Goal: Task Accomplishment & Management: Complete application form

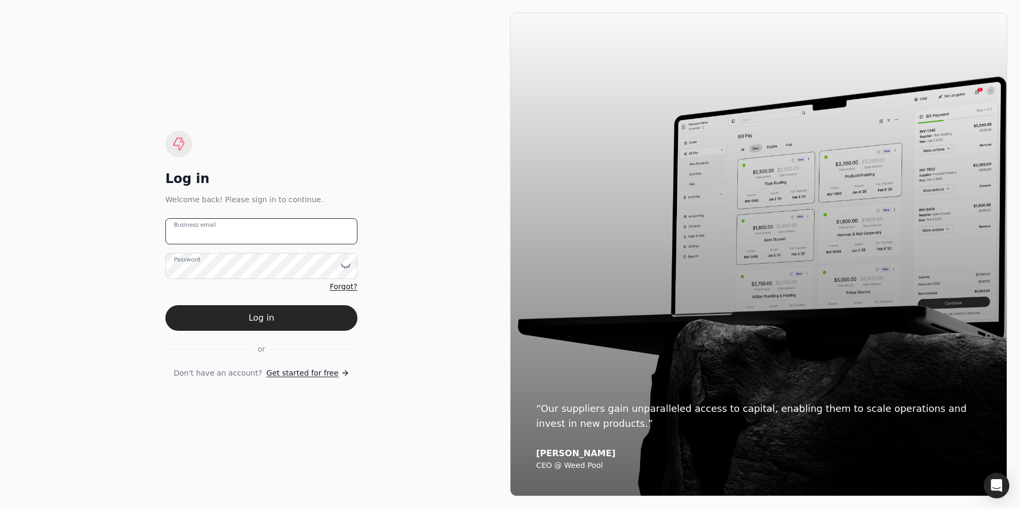
click at [251, 235] on email "Business email" at bounding box center [261, 231] width 192 height 26
type email "ap@bannisterford.com"
click at [341, 269] on icon at bounding box center [345, 265] width 11 height 11
click at [338, 287] on span "Forgot?" at bounding box center [344, 286] width 28 height 11
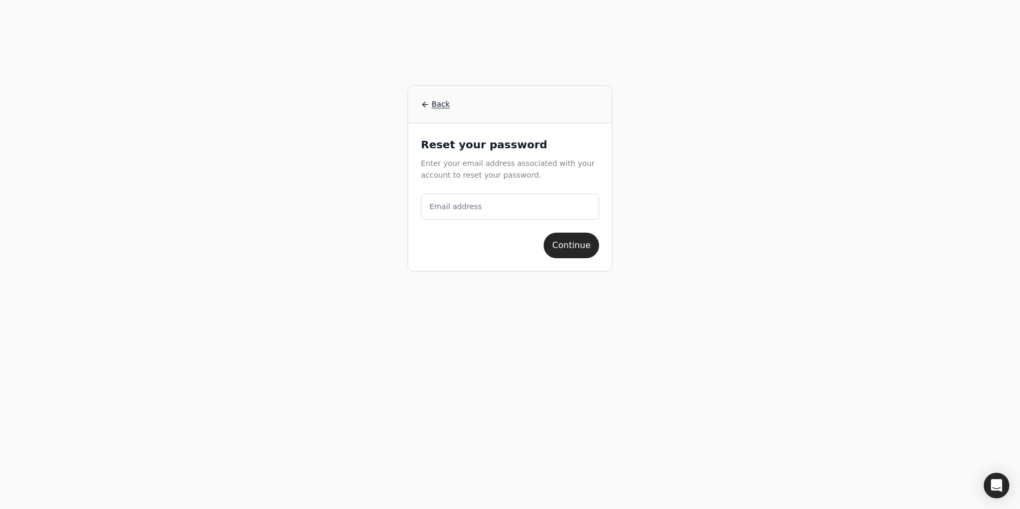
click at [462, 208] on label "Email address" at bounding box center [456, 206] width 52 height 11
click at [462, 208] on address "Email address" at bounding box center [510, 207] width 178 height 26
type address "ap@bannisterford.com"
click at [573, 249] on button "Continue" at bounding box center [571, 246] width 55 height 26
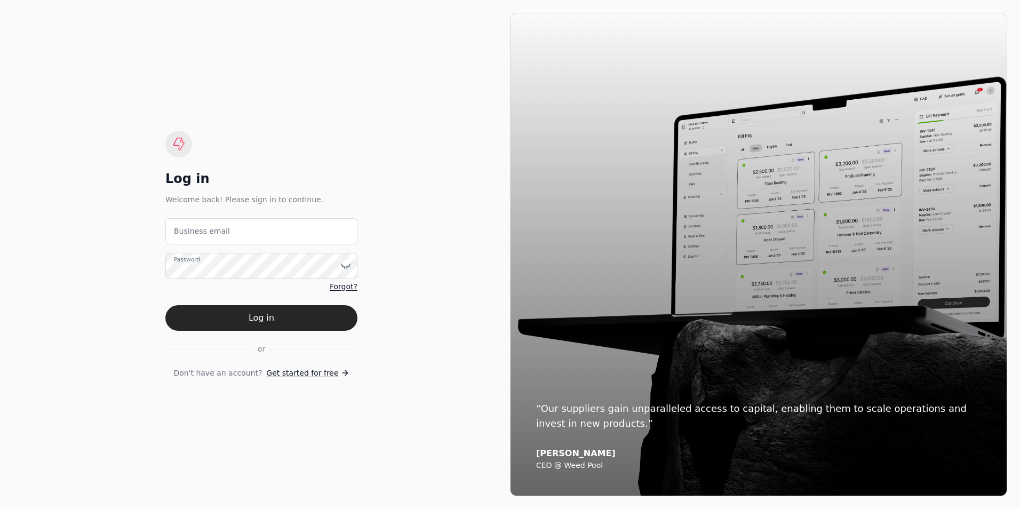
click at [175, 234] on label "Business email" at bounding box center [202, 231] width 56 height 11
click at [175, 234] on email "Business email" at bounding box center [261, 231] width 192 height 26
type email "[EMAIL_ADDRESS][DOMAIN_NAME]"
click at [336, 285] on span "Forgot?" at bounding box center [344, 286] width 28 height 11
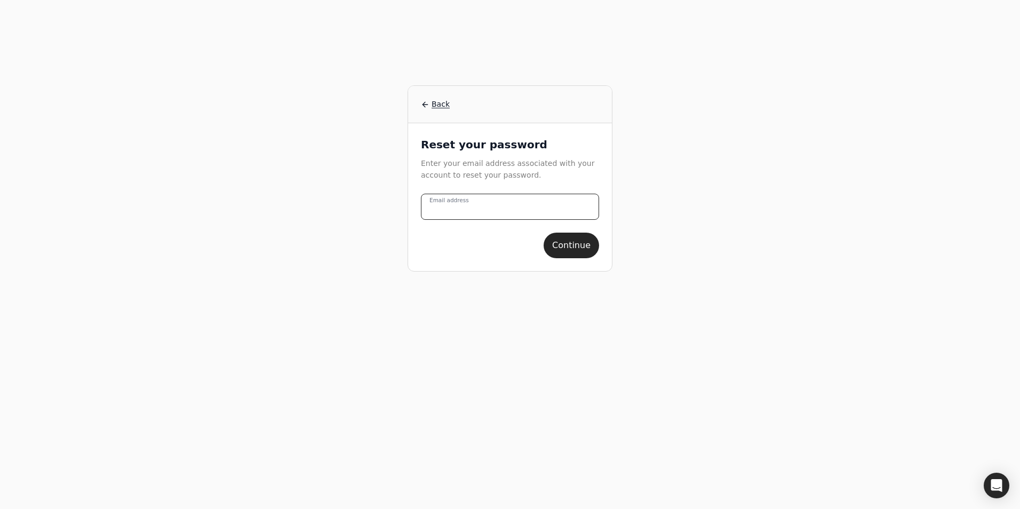
drag, startPoint x: 468, startPoint y: 213, endPoint x: 455, endPoint y: 211, distance: 14.0
click at [468, 213] on address "Email address" at bounding box center [510, 207] width 178 height 26
type address "[EMAIL_ADDRESS][DOMAIN_NAME]"
click at [569, 243] on button "Continue" at bounding box center [571, 246] width 55 height 26
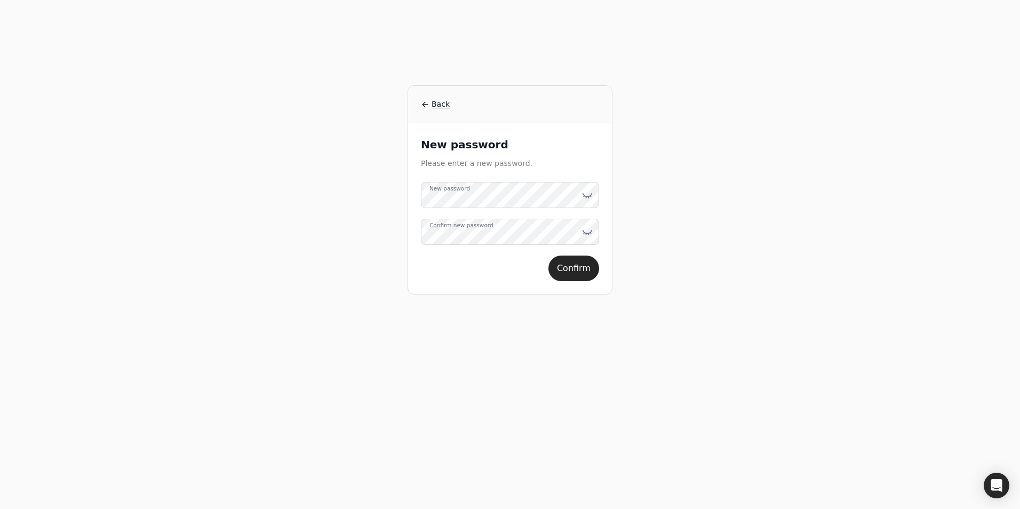
click at [490, 230] on label "Confirm new password" at bounding box center [462, 225] width 64 height 9
click at [587, 196] on icon at bounding box center [587, 195] width 11 height 11
click at [585, 232] on icon at bounding box center [587, 232] width 11 height 11
click at [565, 268] on button "Confirm" at bounding box center [574, 269] width 51 height 26
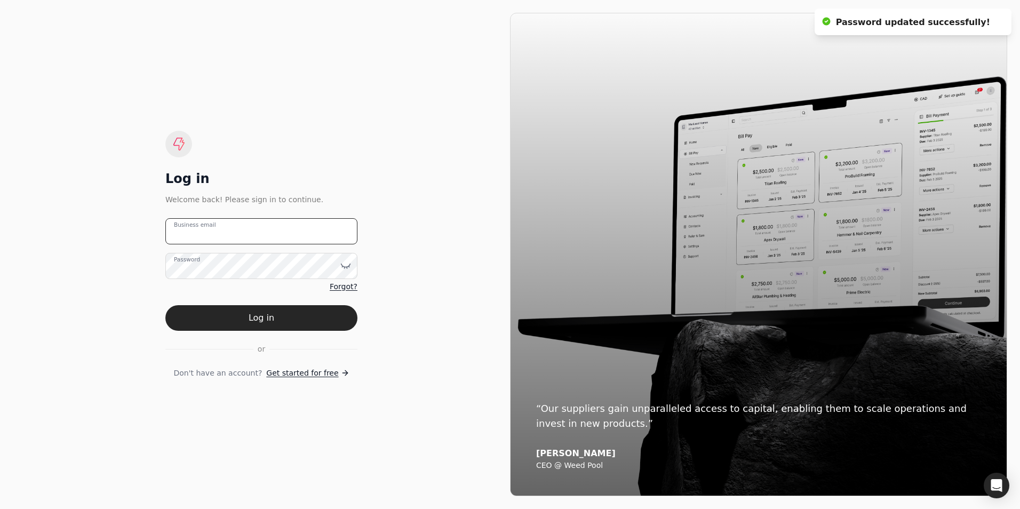
click at [295, 236] on email "Business email" at bounding box center [261, 231] width 192 height 26
type email "[EMAIL_ADDRESS][DOMAIN_NAME]"
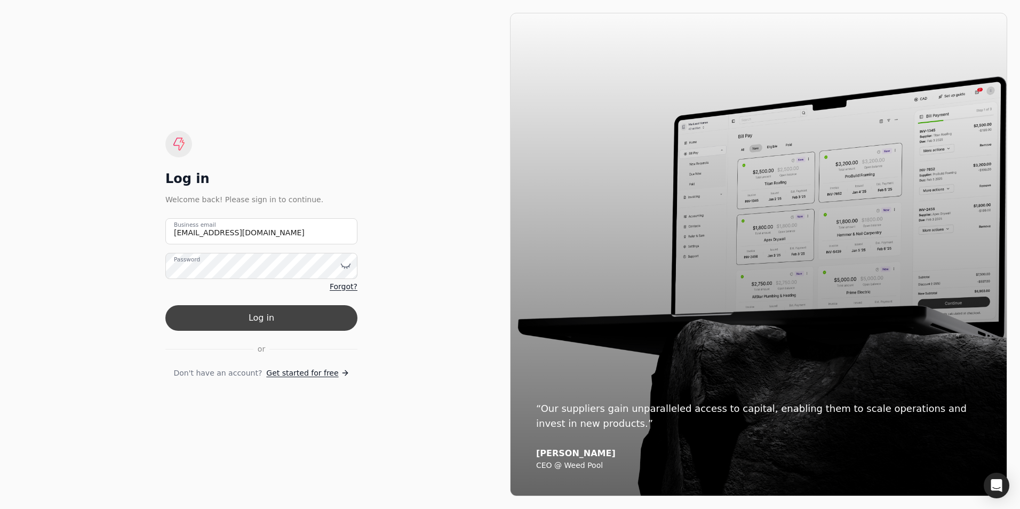
click at [259, 318] on button "Log in" at bounding box center [261, 318] width 192 height 26
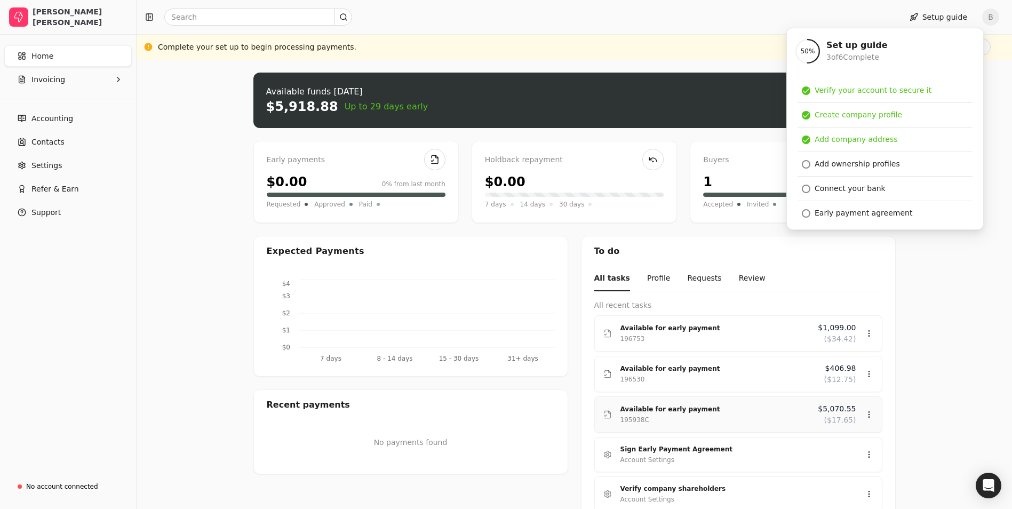
click at [867, 414] on icon at bounding box center [869, 414] width 9 height 9
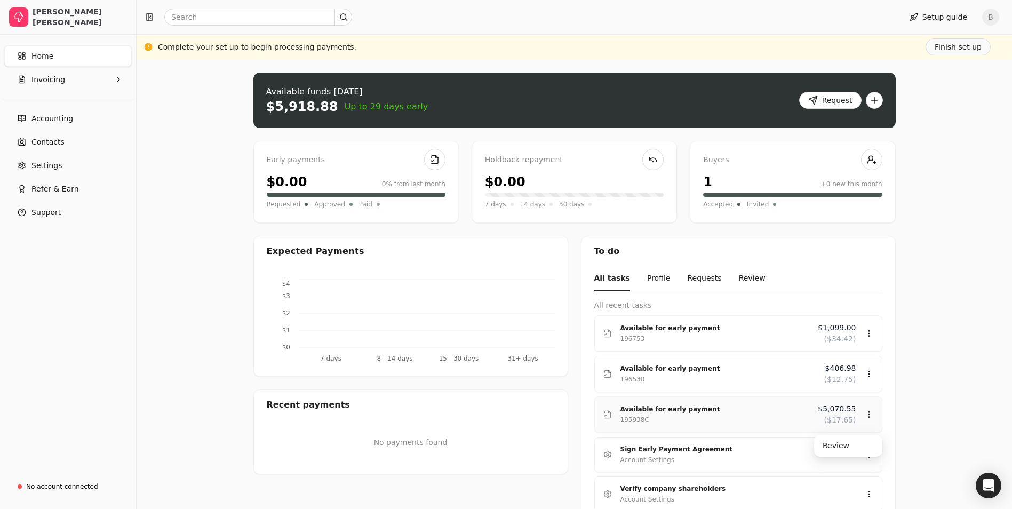
click at [749, 416] on div "195938C" at bounding box center [715, 420] width 189 height 11
click at [606, 415] on icon at bounding box center [606, 416] width 2 height 2
click at [670, 412] on div "Available for early payment" at bounding box center [715, 409] width 189 height 11
click at [870, 414] on icon at bounding box center [869, 414] width 9 height 9
click at [832, 443] on div "Review" at bounding box center [848, 446] width 64 height 18
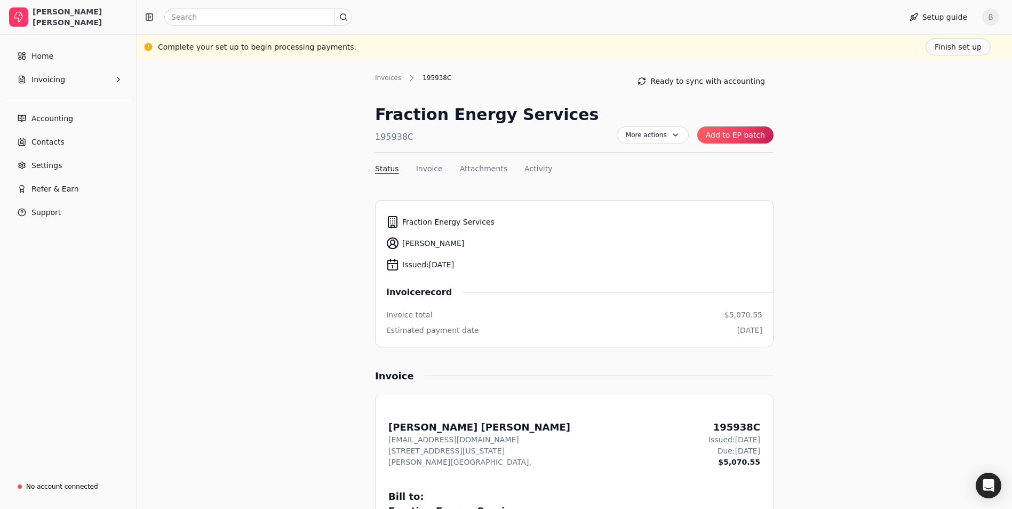
click at [744, 133] on button "Add to EP batch" at bounding box center [735, 134] width 76 height 17
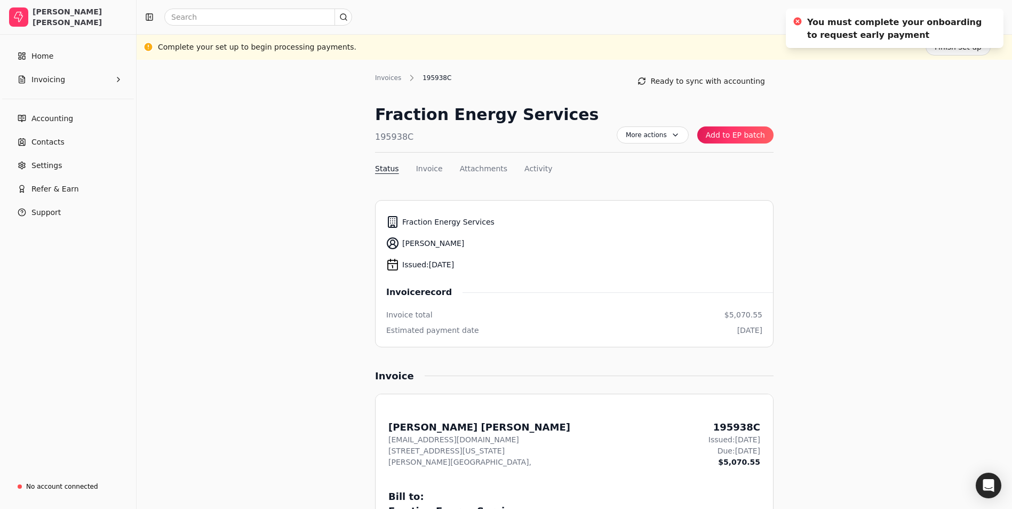
click at [186, 44] on div "Complete your set up to begin processing payments." at bounding box center [257, 47] width 198 height 11
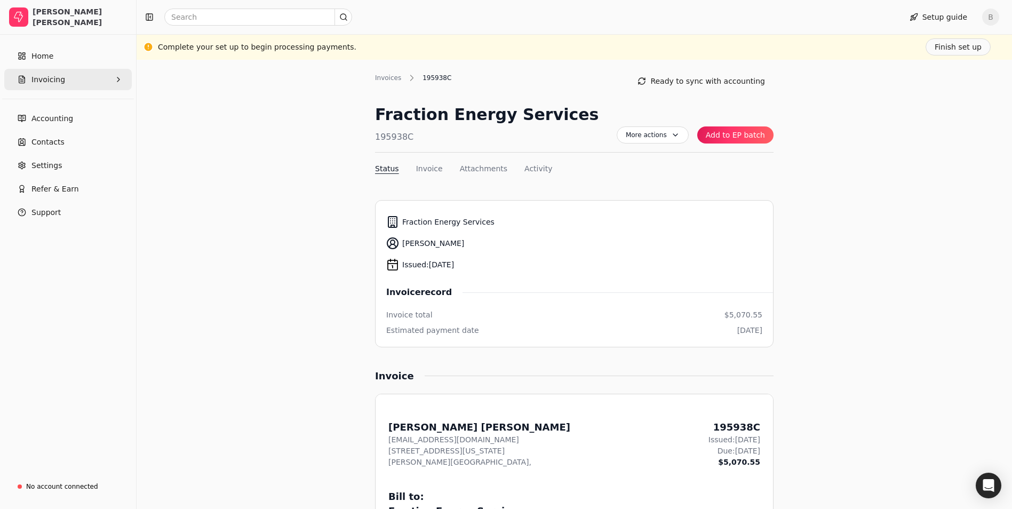
drag, startPoint x: 53, startPoint y: 84, endPoint x: 84, endPoint y: 84, distance: 30.9
click at [53, 84] on span "Invoicing" at bounding box center [48, 79] width 34 height 11
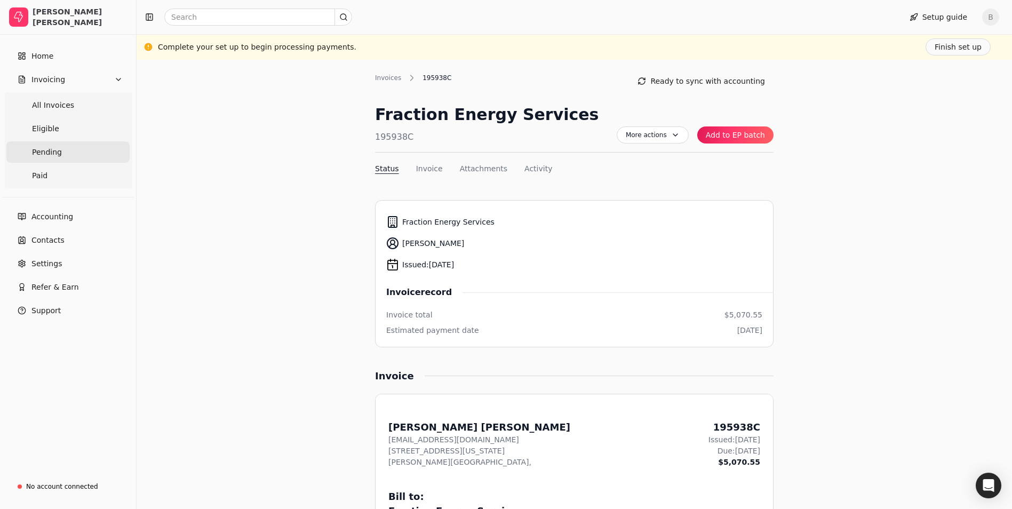
click at [51, 152] on span "Pending" at bounding box center [47, 152] width 30 height 11
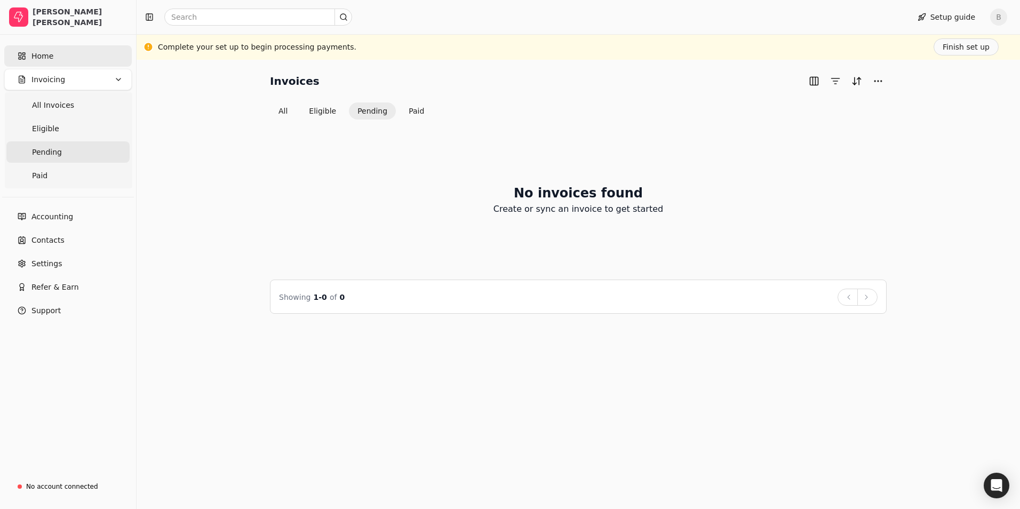
click at [44, 55] on span "Home" at bounding box center [42, 56] width 22 height 11
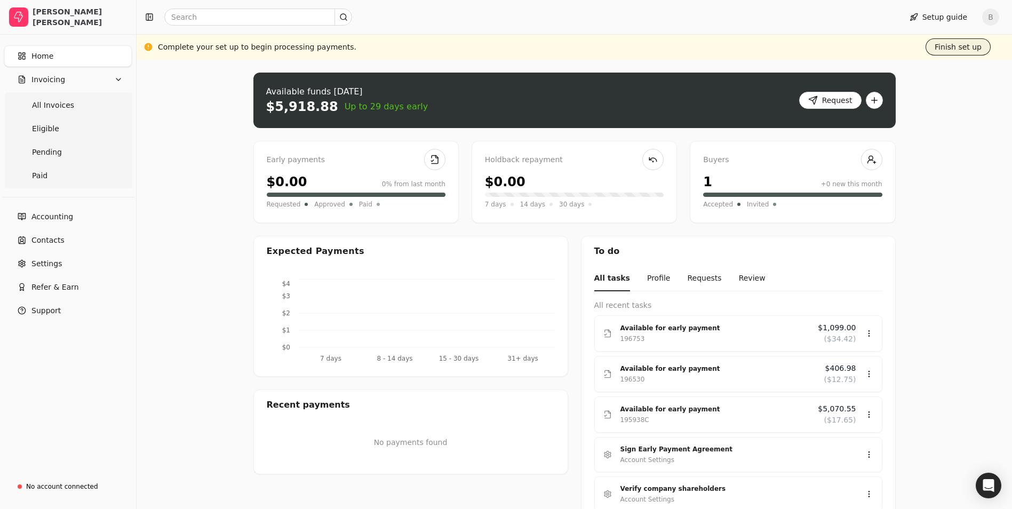
click at [965, 47] on button "Finish set up" at bounding box center [958, 46] width 65 height 17
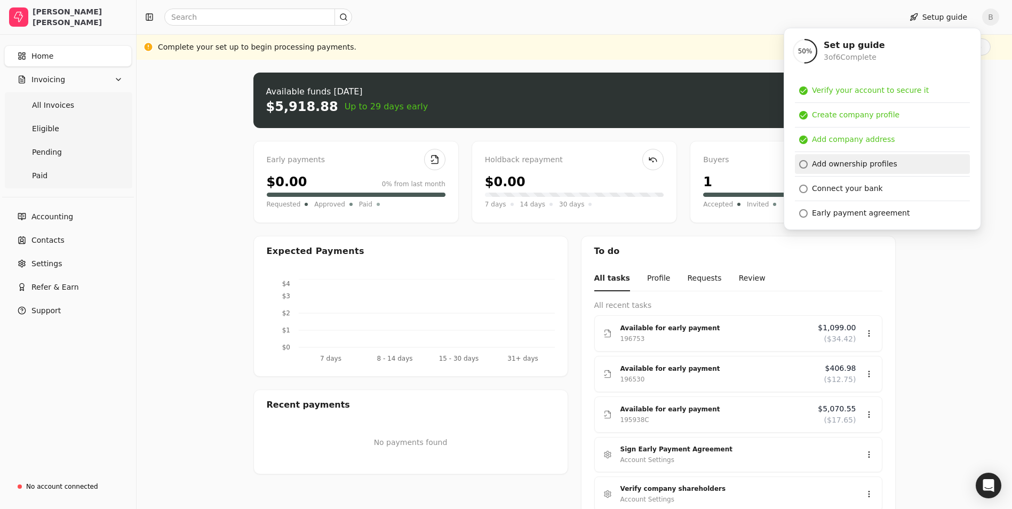
click at [814, 162] on div "Add ownership profiles" at bounding box center [854, 163] width 85 height 11
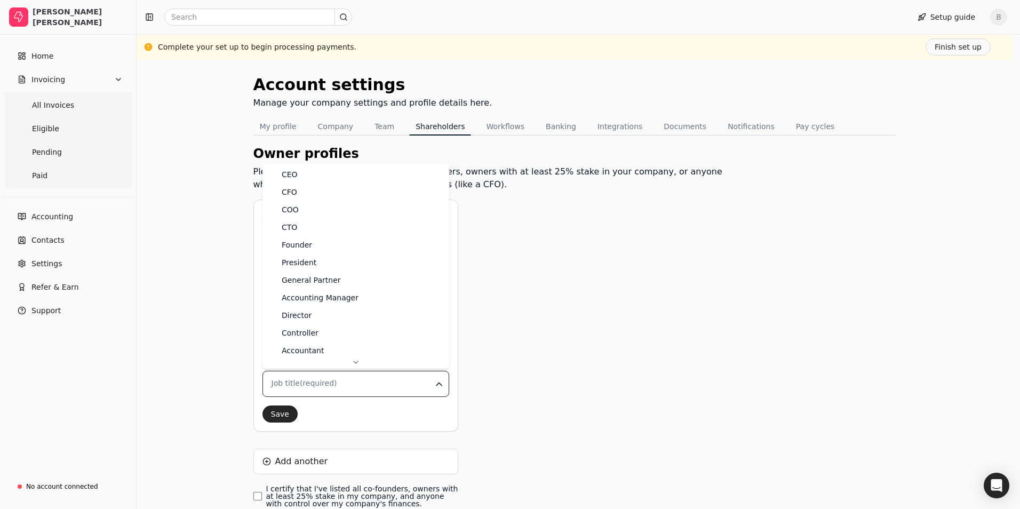
click at [397, 381] on html "[PERSON_NAME] Ford Home Invoicing All Invoices Eligible Pending Paid Accounting…" at bounding box center [510, 289] width 1020 height 578
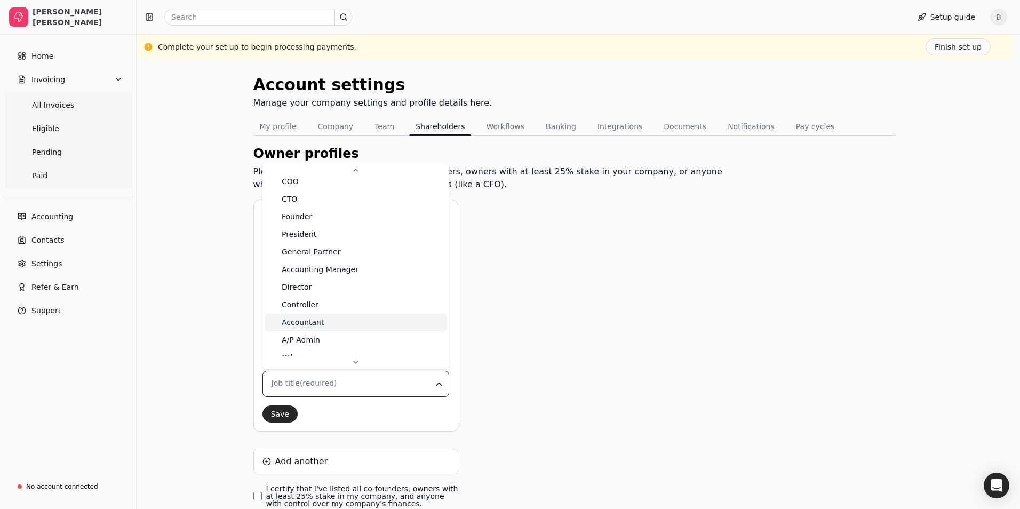
scroll to position [41, 0]
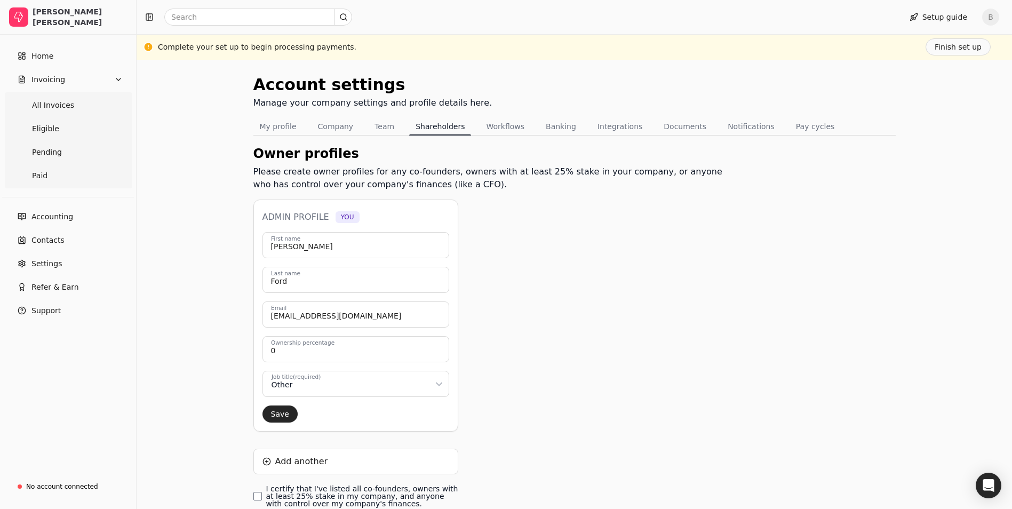
click at [304, 384] on html "[PERSON_NAME] Ford Home Invoicing All Invoices Eligible Pending Paid Accounting…" at bounding box center [506, 289] width 1012 height 578
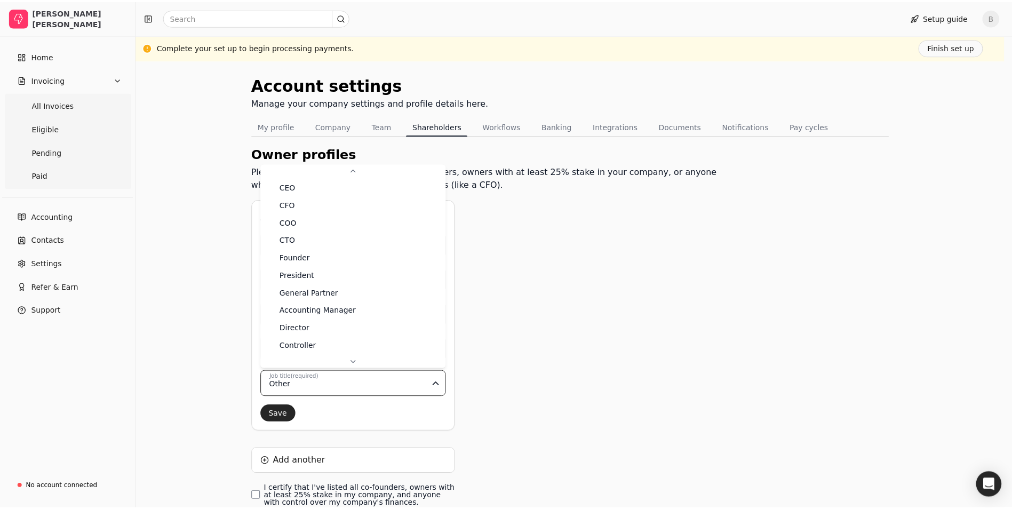
scroll to position [52, 0]
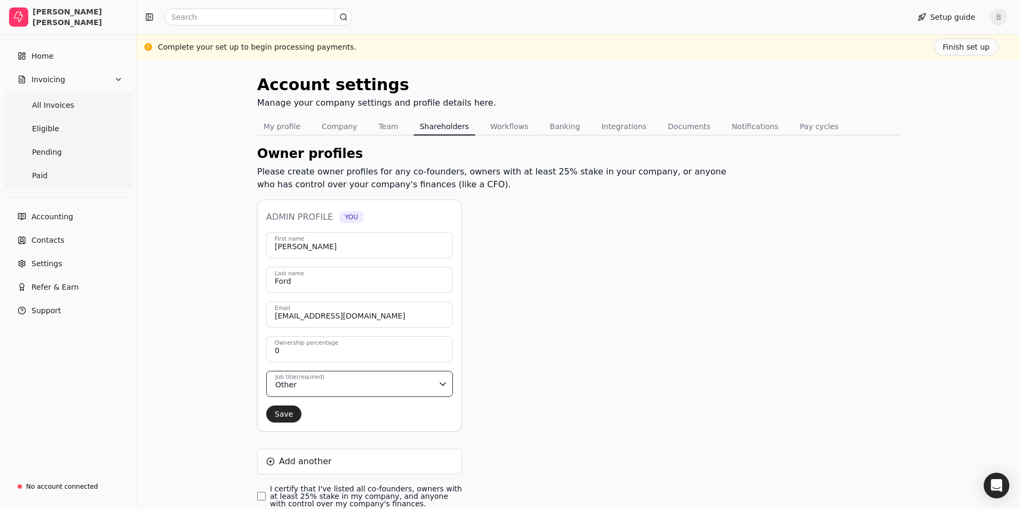
click at [277, 415] on html "[PERSON_NAME] Ford Home Invoicing All Invoices Eligible Pending Paid Accounting…" at bounding box center [510, 289] width 1020 height 578
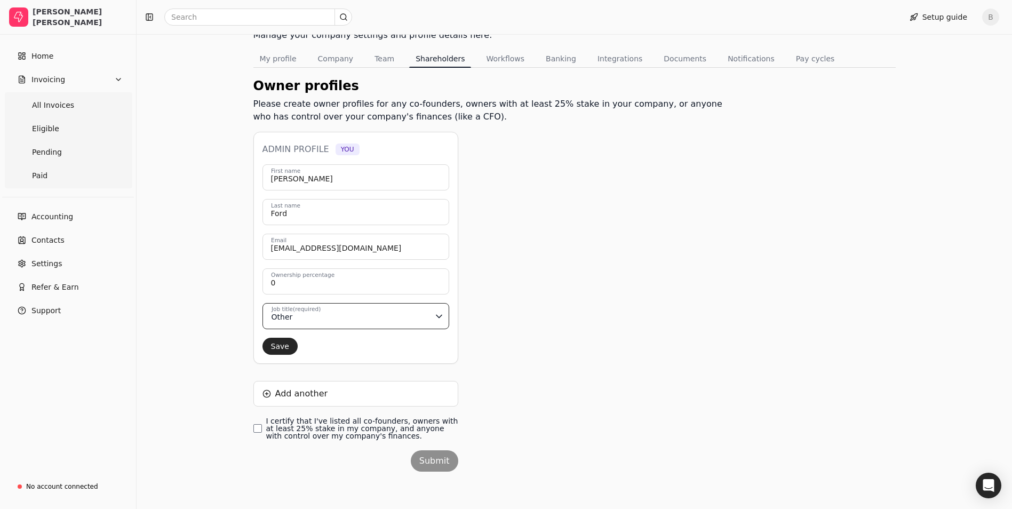
scroll to position [69, 0]
click at [259, 426] on finances\ "I certify that I've listed all co-founders, owners with at least 25% stake in m…" at bounding box center [257, 427] width 9 height 9
click at [433, 457] on button "Submit" at bounding box center [434, 459] width 47 height 21
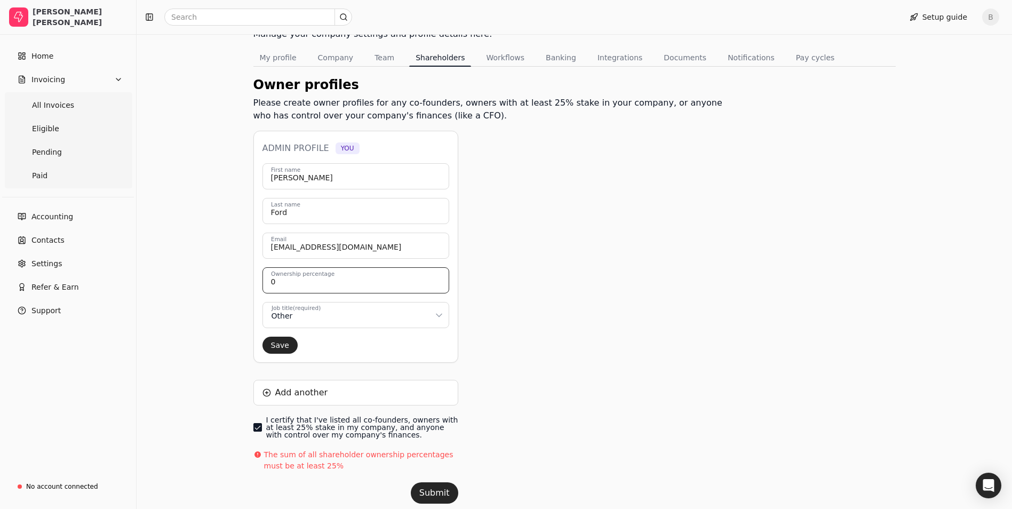
click at [359, 277] on input "0" at bounding box center [356, 280] width 187 height 26
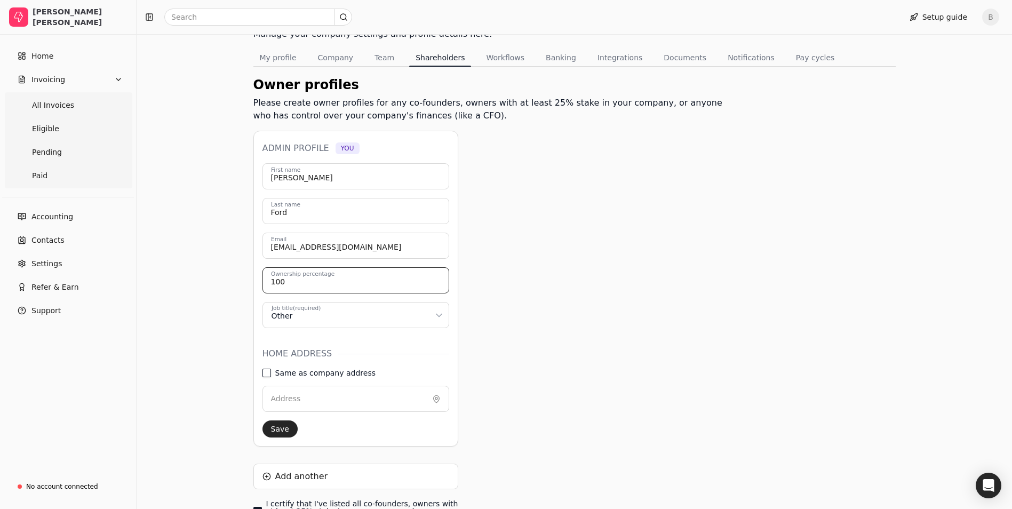
type input "100"
click at [267, 373] on address "Same as company address" at bounding box center [267, 373] width 9 height 9
type input "[STREET_ADDRESS][US_STATE]"
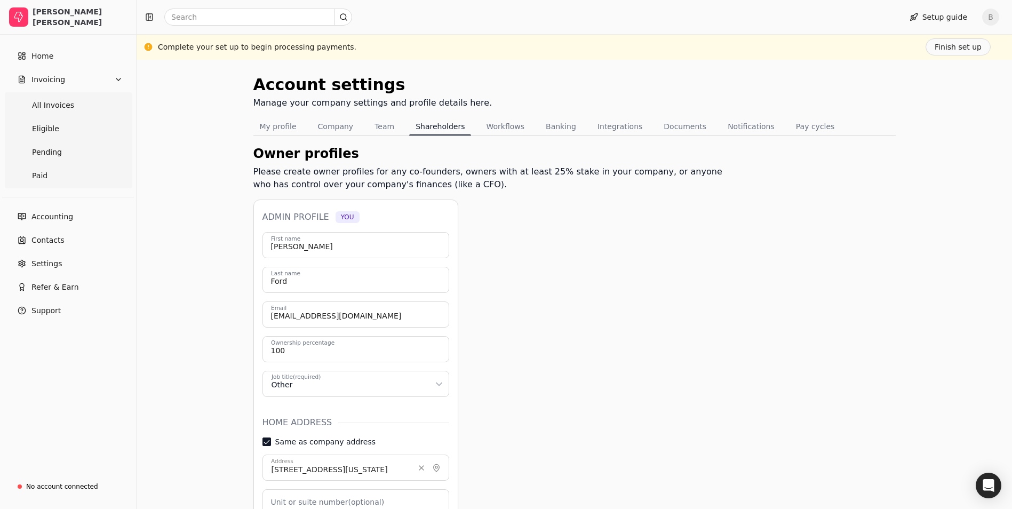
scroll to position [267, 0]
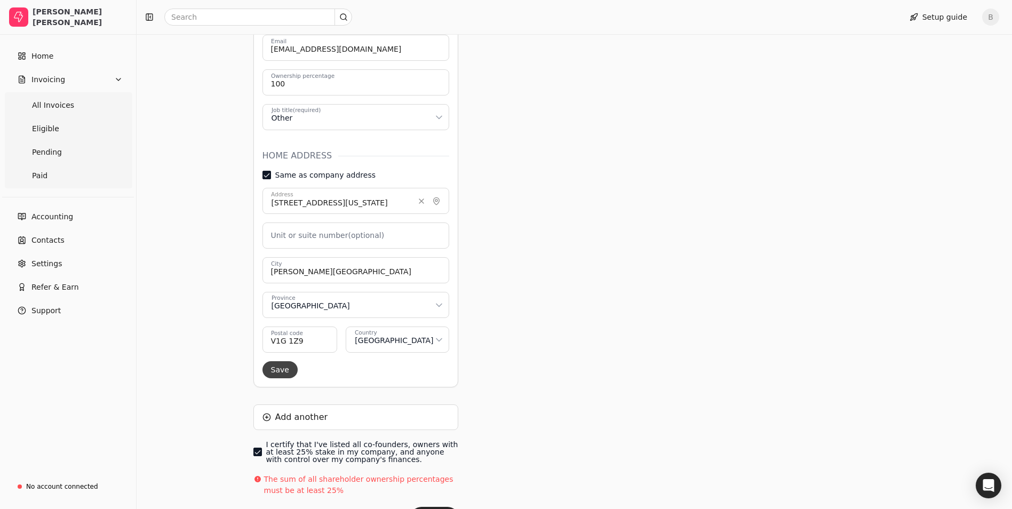
click at [277, 369] on button "Save" at bounding box center [280, 369] width 35 height 17
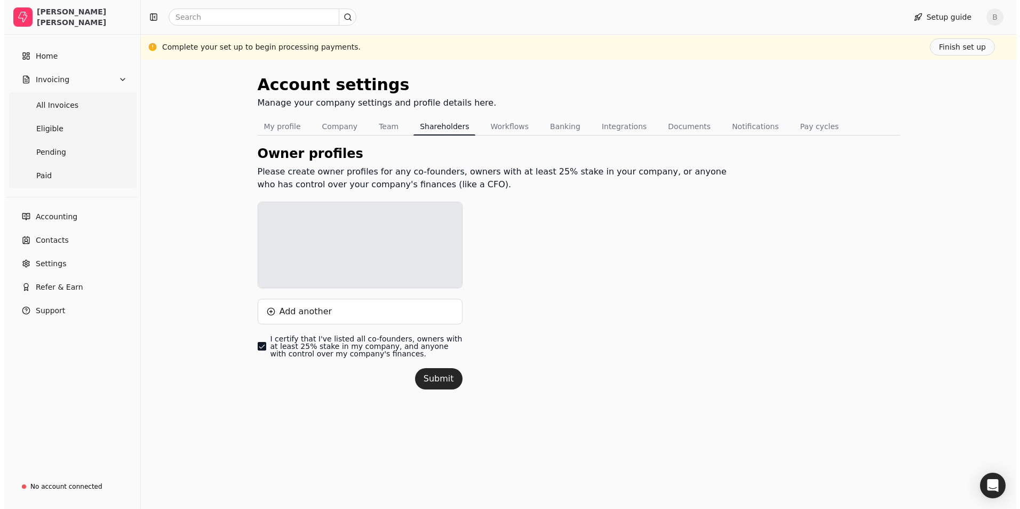
scroll to position [0, 0]
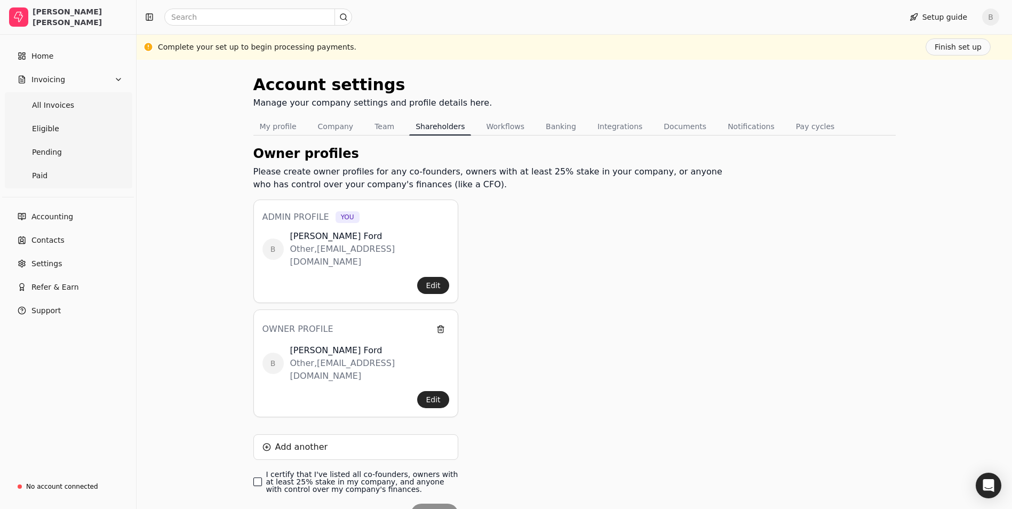
click at [257, 478] on finances\ "I certify that I've listed all co-founders, owners with at least 25% stake in m…" at bounding box center [257, 482] width 9 height 9
click at [426, 504] on button "Submit" at bounding box center [434, 514] width 47 height 21
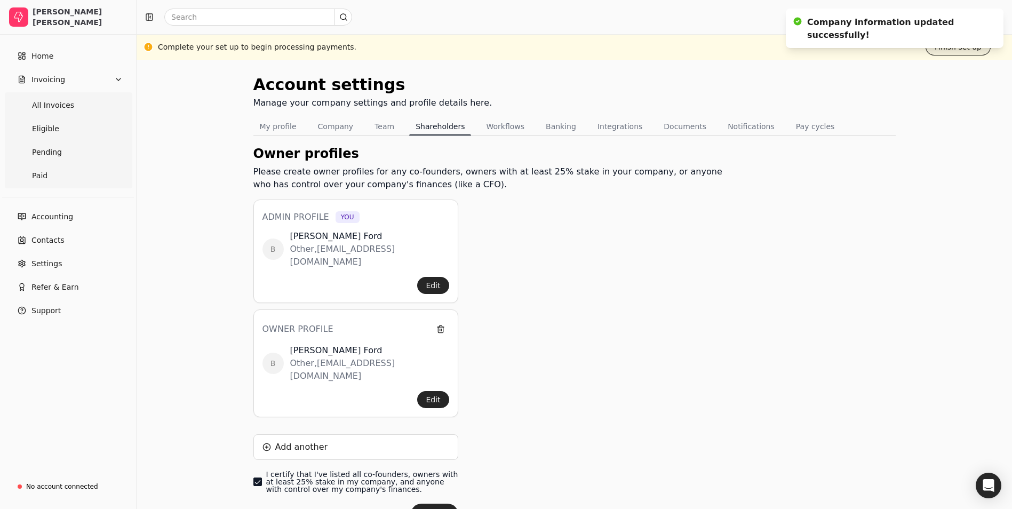
click at [960, 47] on button "Finish set up" at bounding box center [958, 46] width 65 height 17
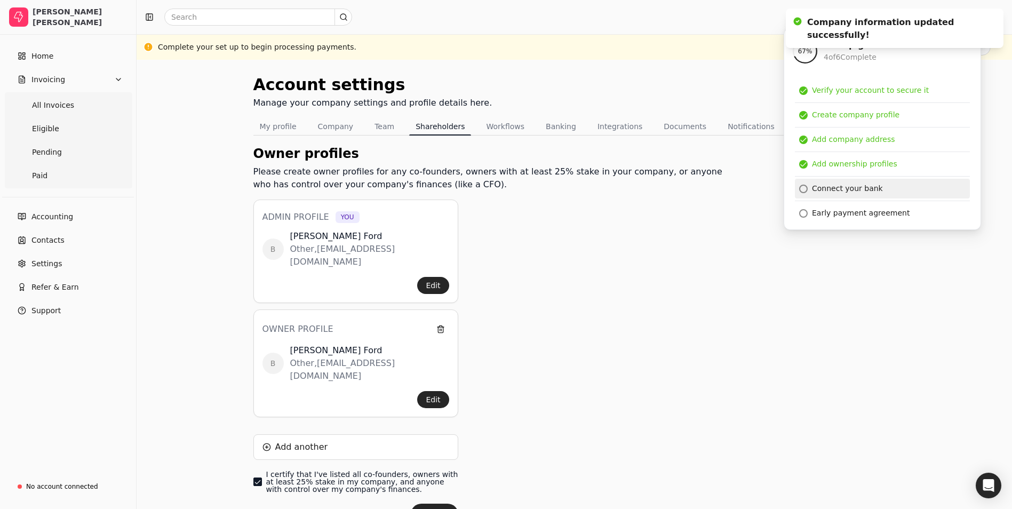
click at [805, 189] on div at bounding box center [803, 189] width 9 height 9
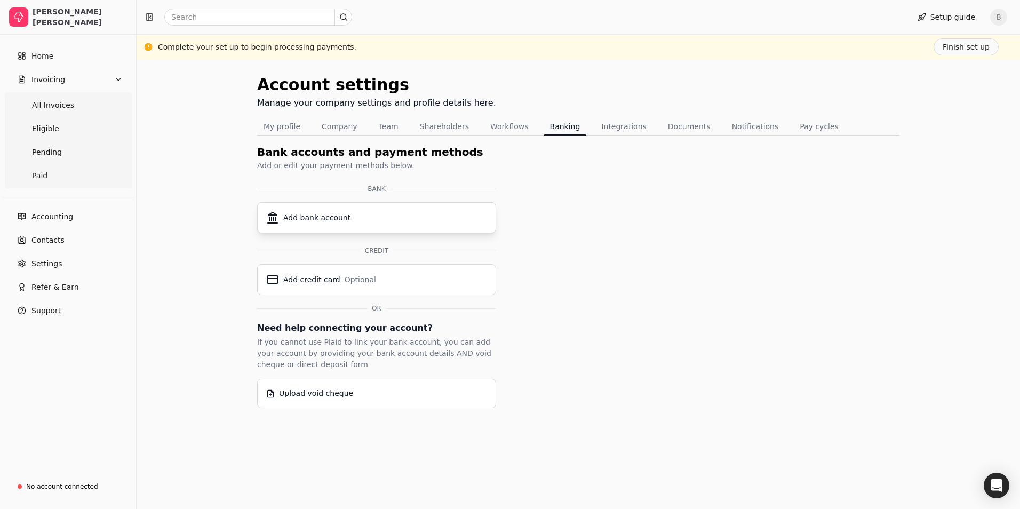
click at [339, 220] on div "Add bank account" at bounding box center [316, 217] width 67 height 11
click at [966, 47] on button "Finish set up" at bounding box center [966, 46] width 65 height 17
